Goal: Information Seeking & Learning: Check status

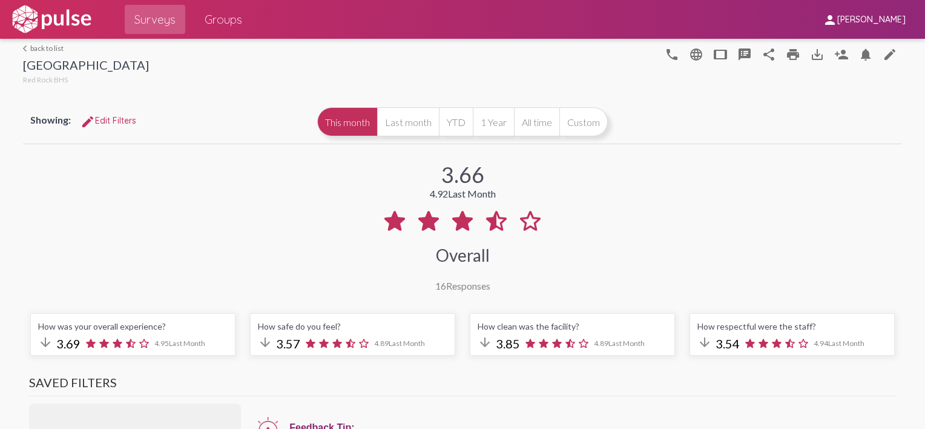
click at [42, 44] on link "arrow_back_ios back to list" at bounding box center [86, 48] width 126 height 9
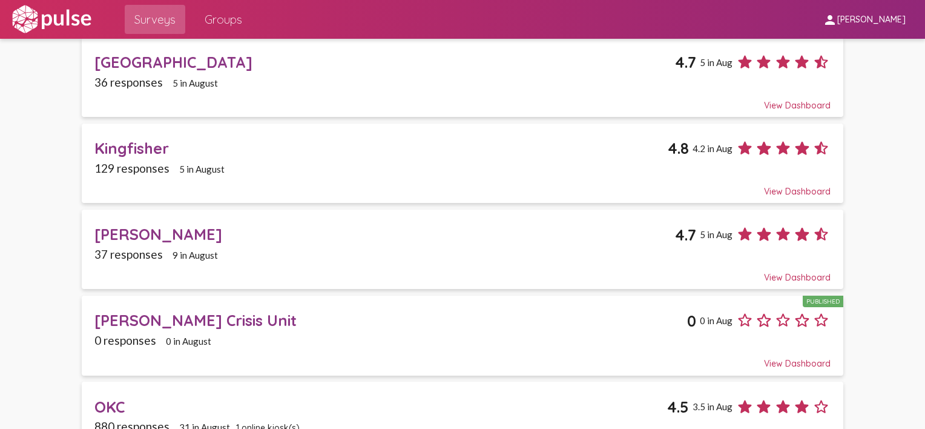
scroll to position [363, 0]
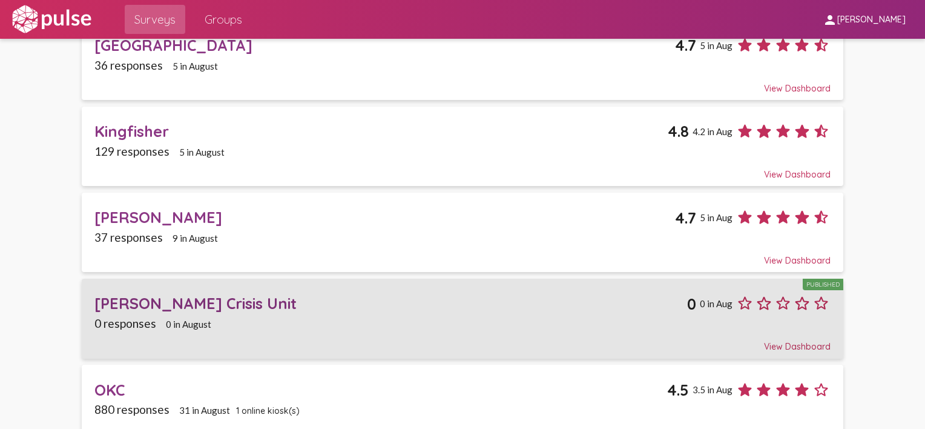
click at [193, 302] on div "Norman Crisis Unit" at bounding box center [390, 303] width 593 height 19
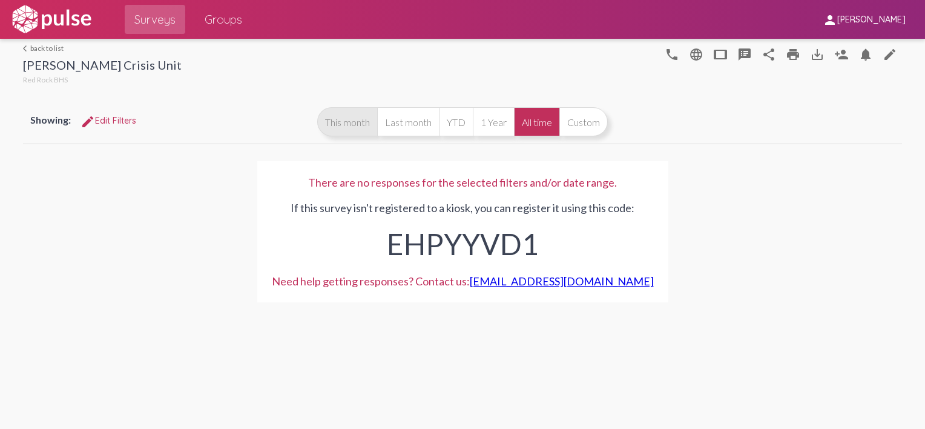
click at [369, 120] on button "This month" at bounding box center [347, 121] width 60 height 29
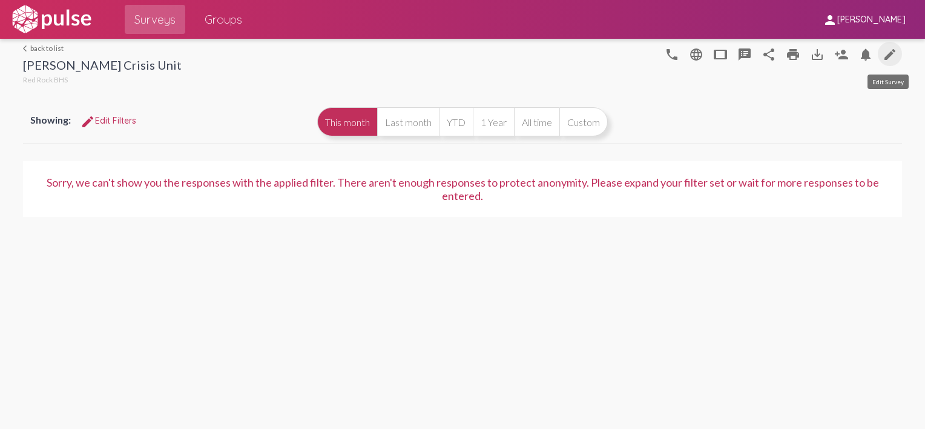
click at [891, 55] on mat-icon "edit" at bounding box center [890, 54] width 15 height 15
click at [722, 51] on mat-icon "tablet" at bounding box center [720, 54] width 15 height 15
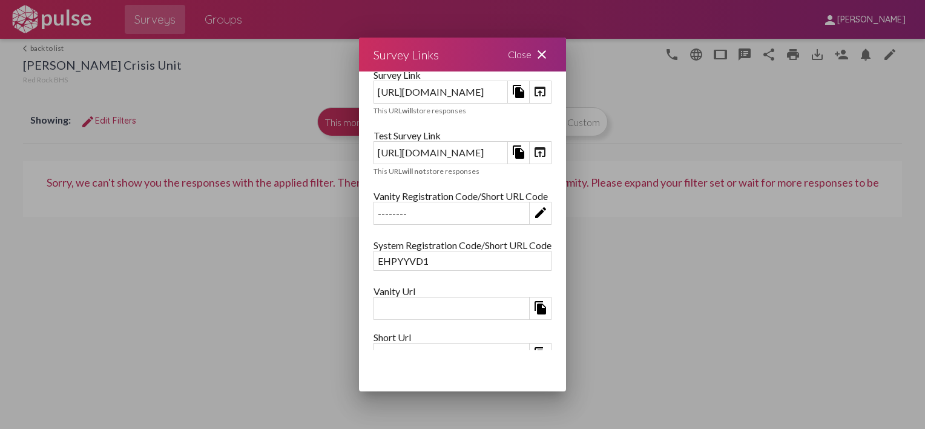
scroll to position [144, 0]
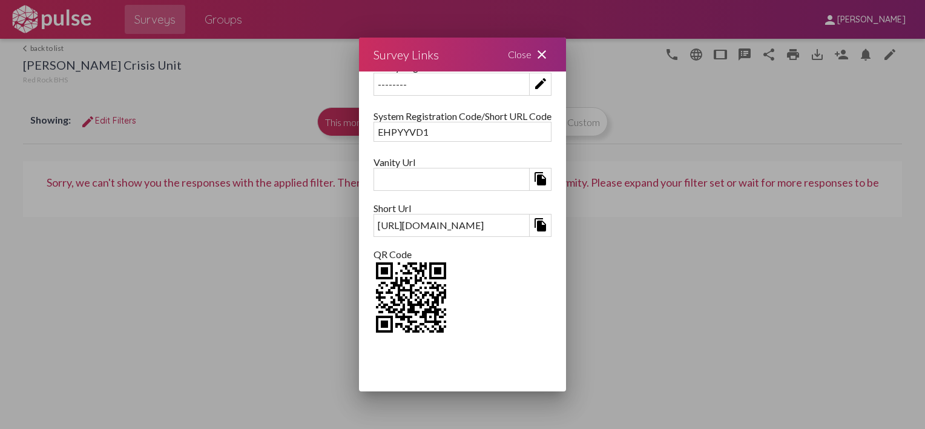
click at [549, 53] on mat-icon "close" at bounding box center [542, 54] width 15 height 15
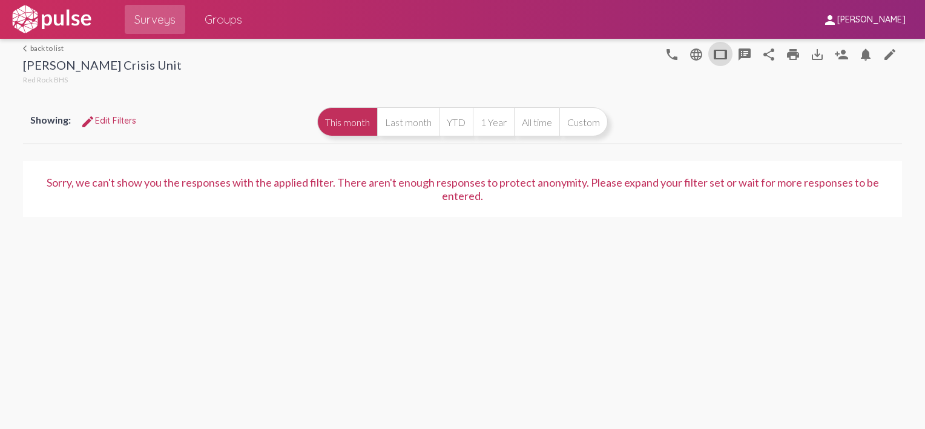
click at [560, 229] on div "Sorry, we can't show you the responses with the applied filter. There aren't en…" at bounding box center [462, 189] width 879 height 85
click at [162, 19] on span "Surveys" at bounding box center [154, 19] width 41 height 22
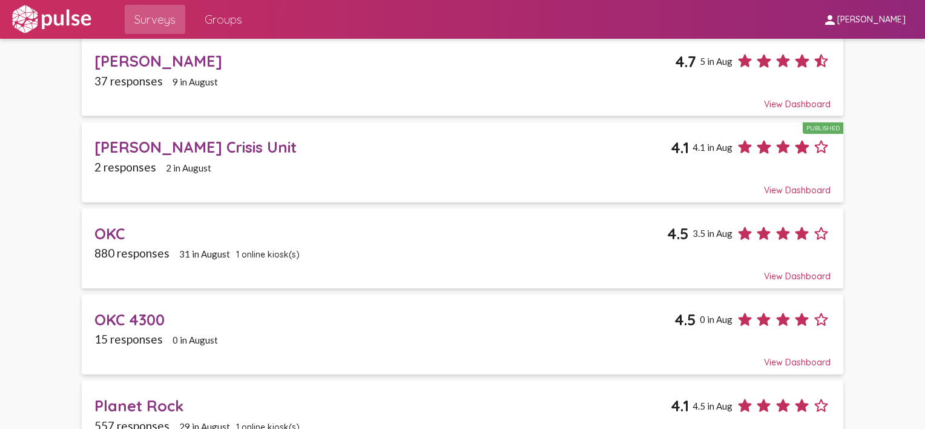
scroll to position [530, 0]
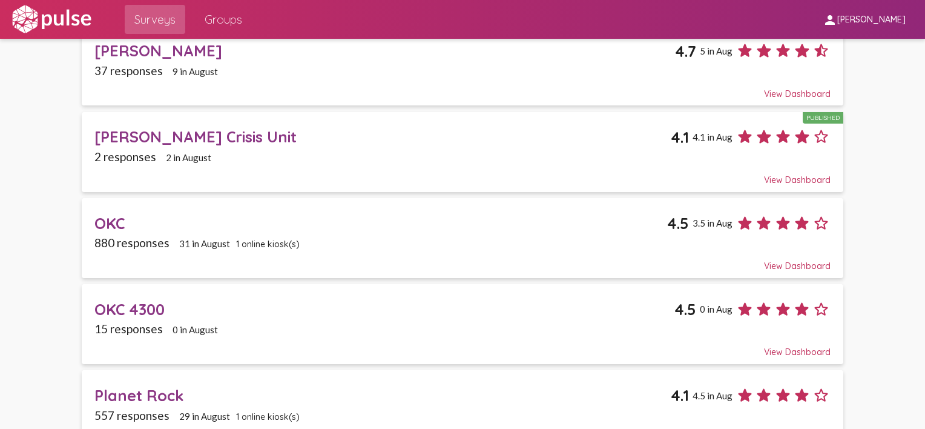
click at [271, 236] on div "880 responses 31 in August 1 online kiosk(s)" at bounding box center [462, 243] width 736 height 14
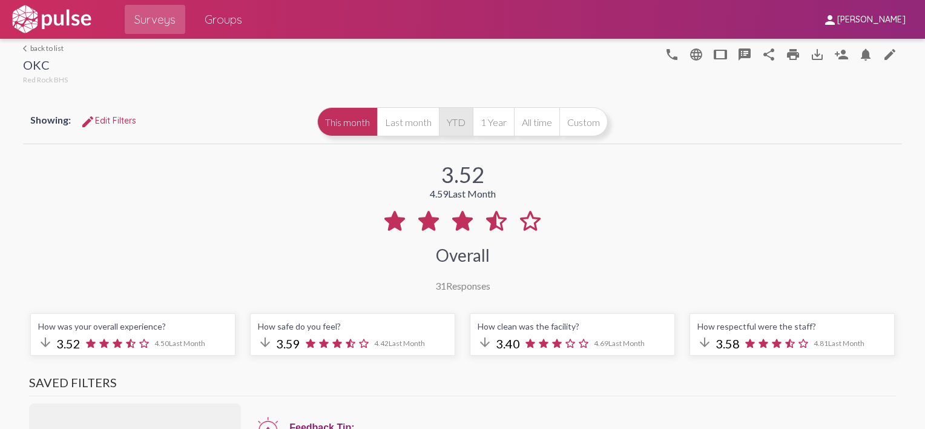
click at [452, 117] on button "YTD" at bounding box center [456, 121] width 34 height 29
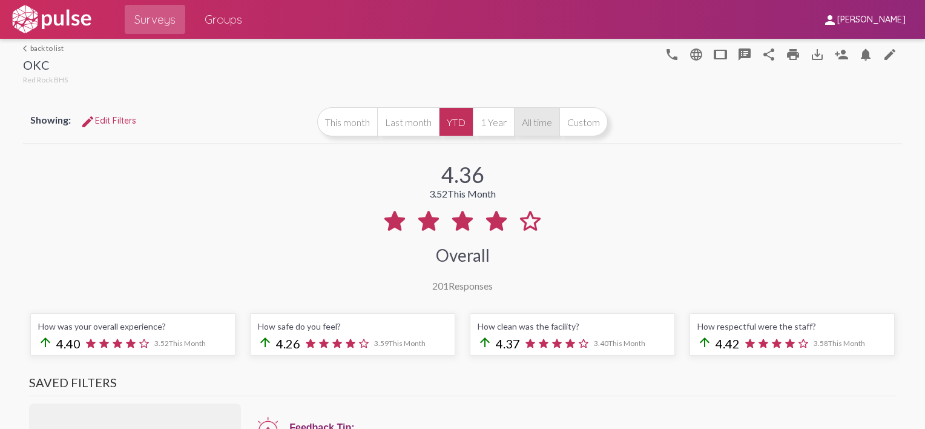
click at [544, 122] on button "All time" at bounding box center [536, 121] width 45 height 29
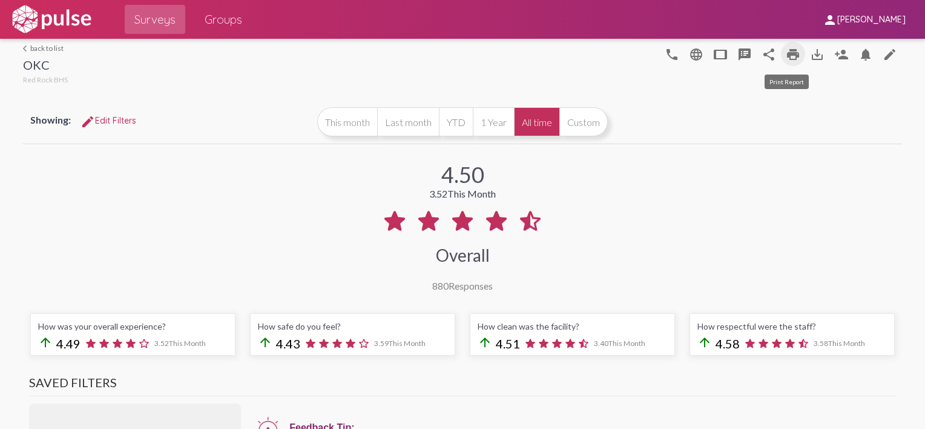
click at [789, 55] on mat-icon "print" at bounding box center [793, 54] width 15 height 15
click at [33, 51] on link "arrow_back_ios back to list" at bounding box center [45, 48] width 45 height 9
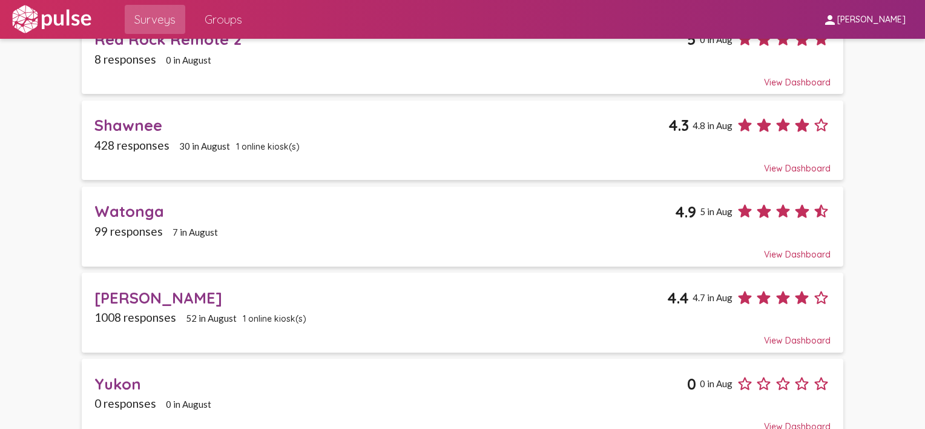
scroll to position [1066, 0]
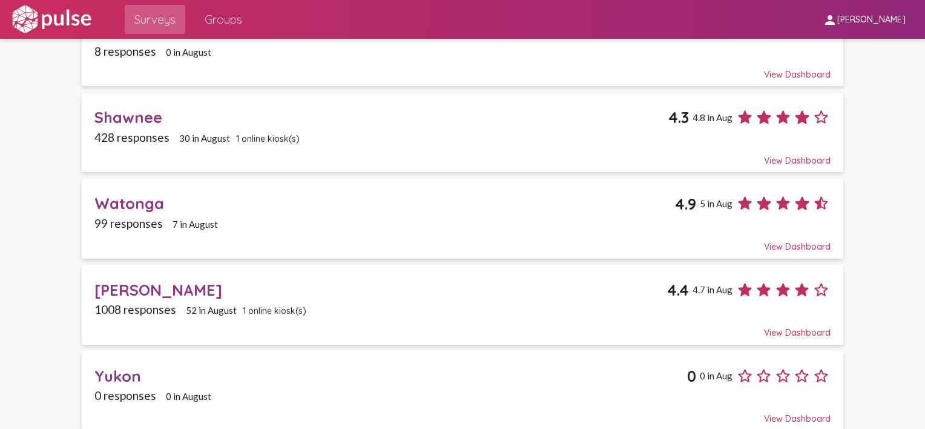
click at [374, 280] on div "[PERSON_NAME]" at bounding box center [380, 289] width 573 height 19
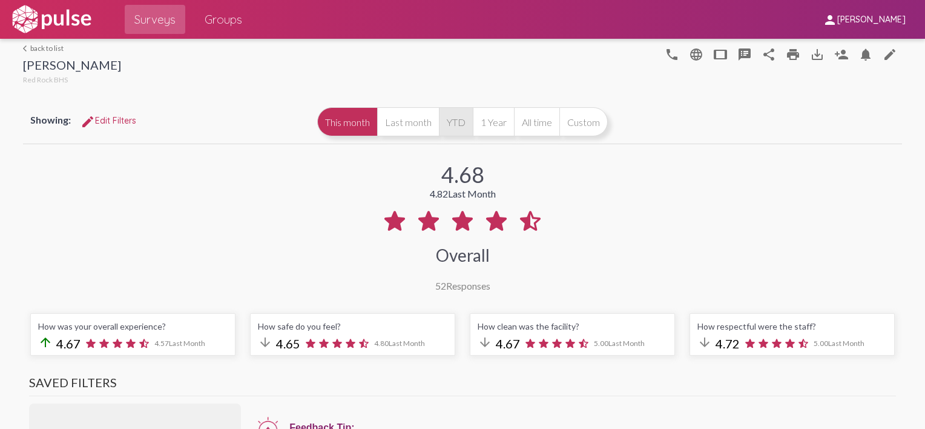
click at [452, 126] on button "YTD" at bounding box center [456, 121] width 34 height 29
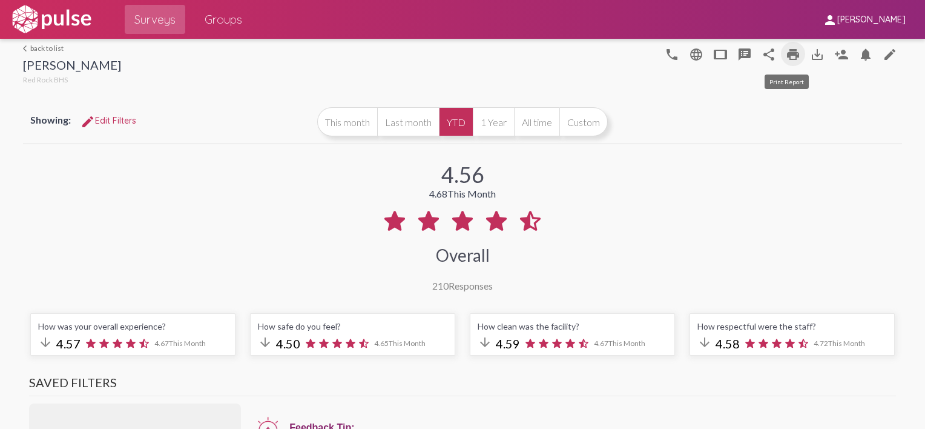
click at [787, 58] on mat-icon "print" at bounding box center [793, 54] width 15 height 15
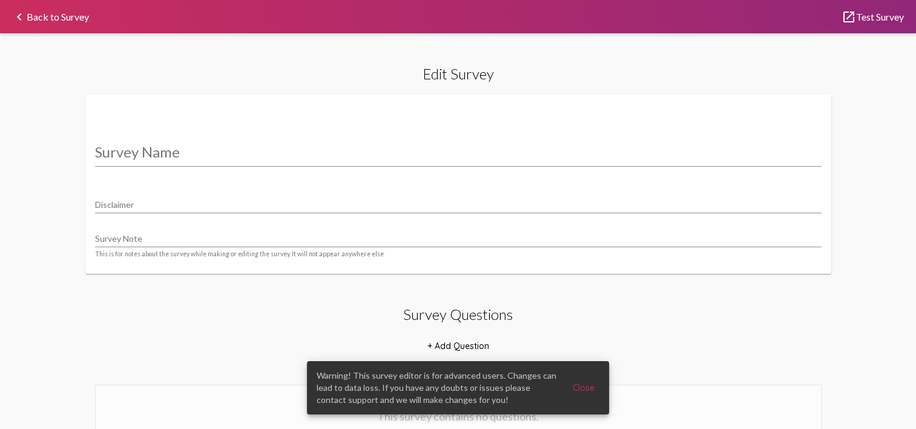
type input "[PERSON_NAME] Crisis Unit"
type input "We value your privacy, your identity will remain anonymous."
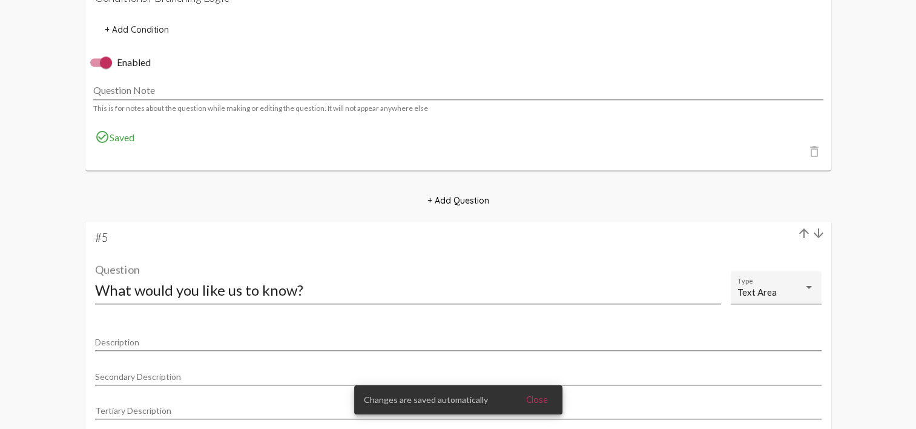
scroll to position [1802, 0]
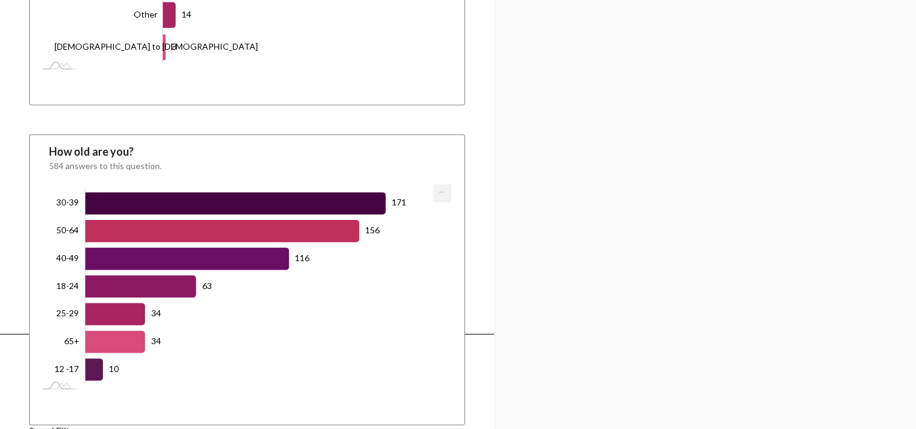
scroll to position [3500, 0]
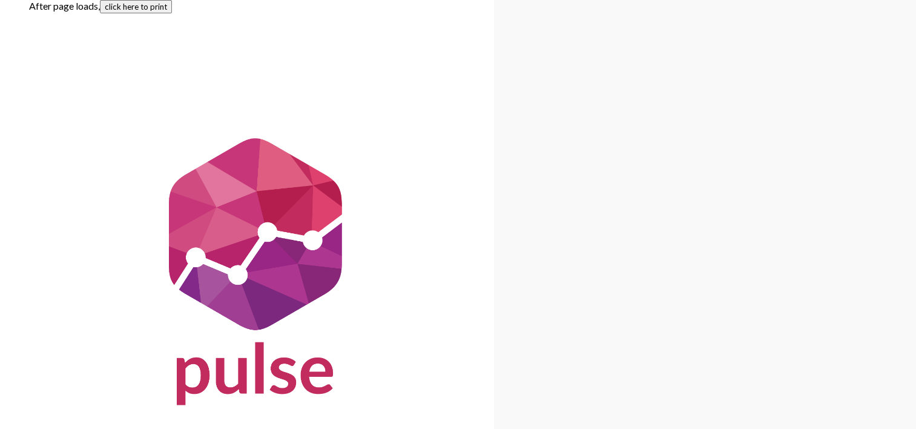
click at [124, 10] on button "click here to print" at bounding box center [136, 6] width 72 height 13
